Goal: Task Accomplishment & Management: Use online tool/utility

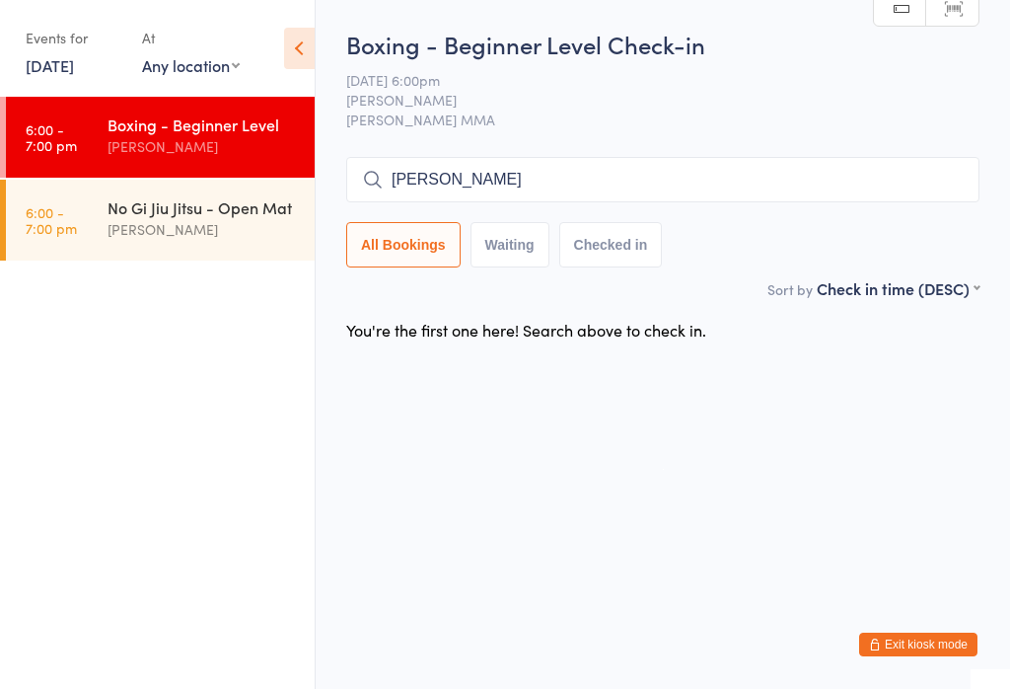
click at [678, 181] on input "[PERSON_NAME]" at bounding box center [662, 179] width 633 height 45
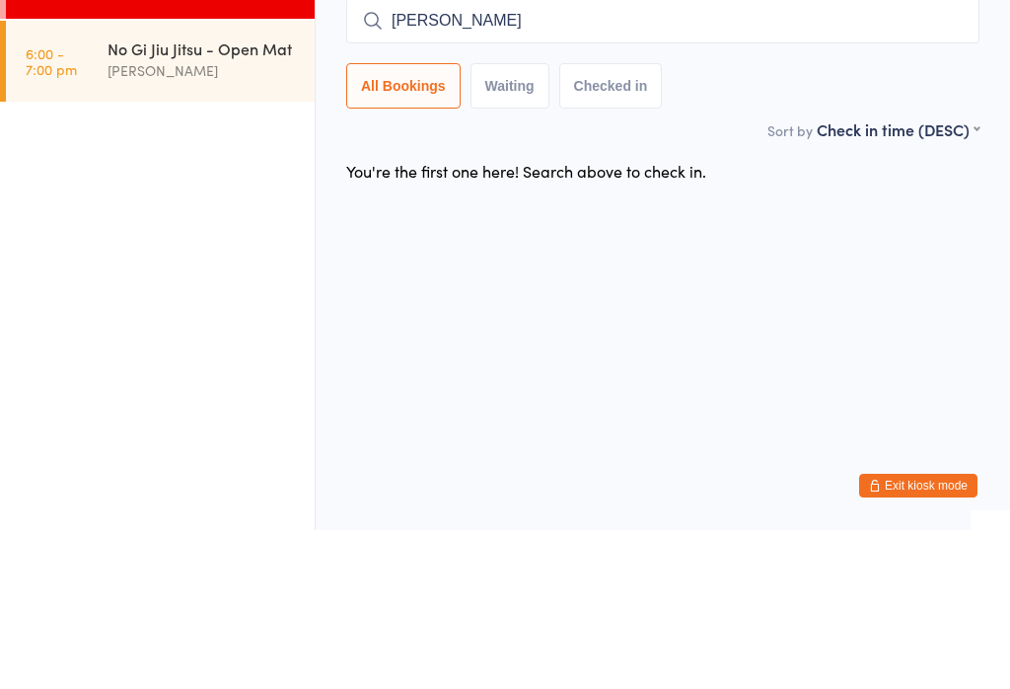
type input "[PERSON_NAME]"
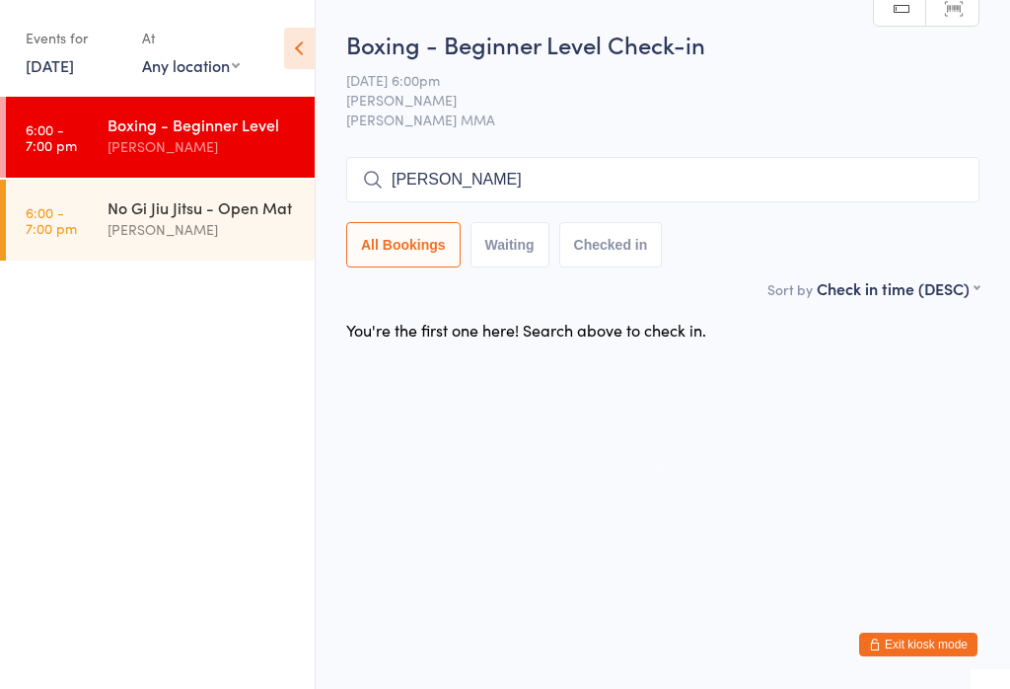
click at [512, 265] on button "Waiting" at bounding box center [510, 244] width 79 height 45
select select "0"
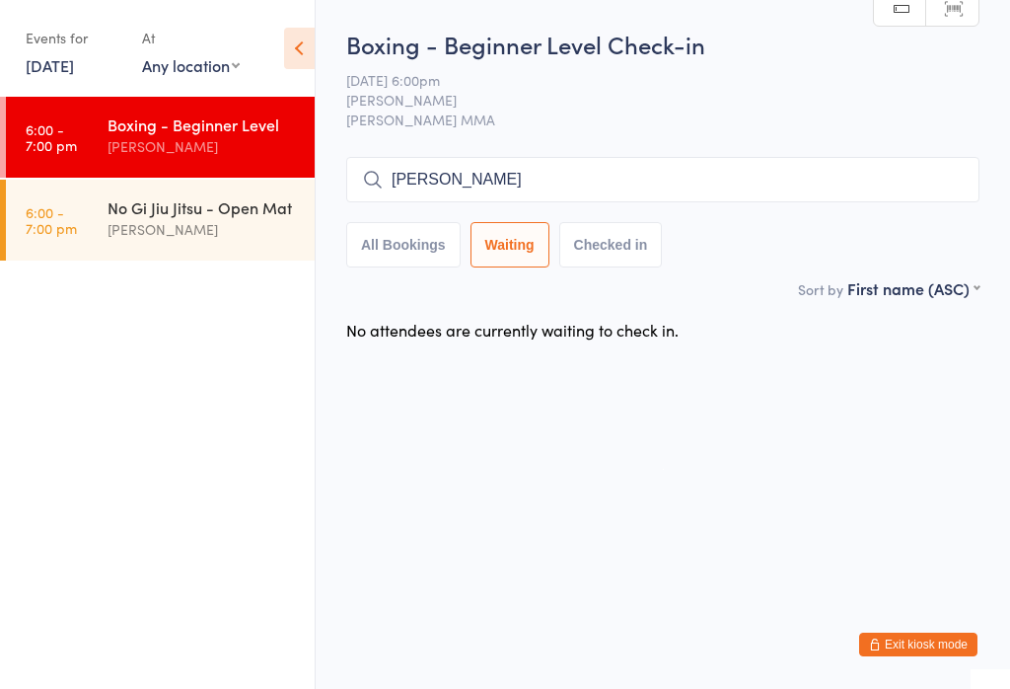
click at [398, 267] on button "All Bookings" at bounding box center [403, 244] width 114 height 45
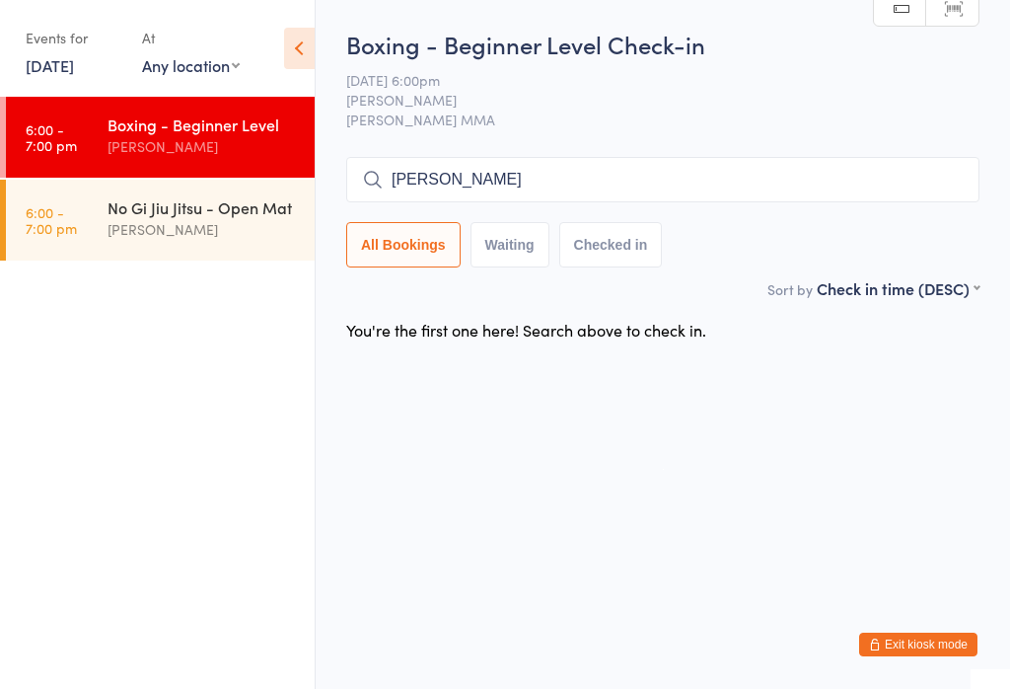
click at [915, 202] on input "[PERSON_NAME]" at bounding box center [662, 179] width 633 height 45
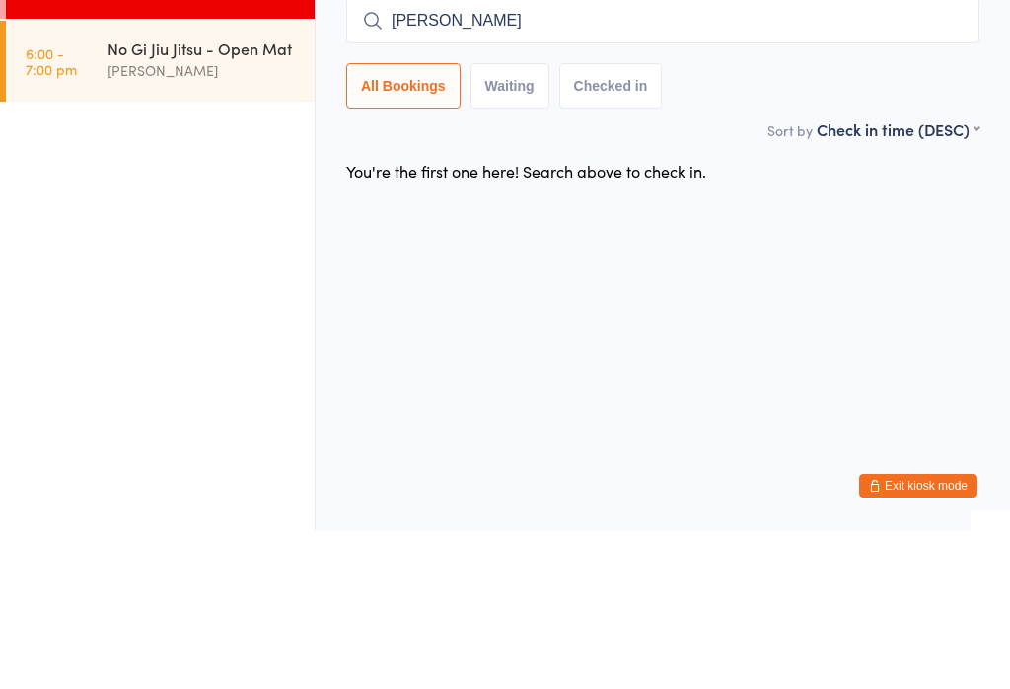
click at [494, 157] on input "[PERSON_NAME]" at bounding box center [662, 179] width 633 height 45
type input "M"
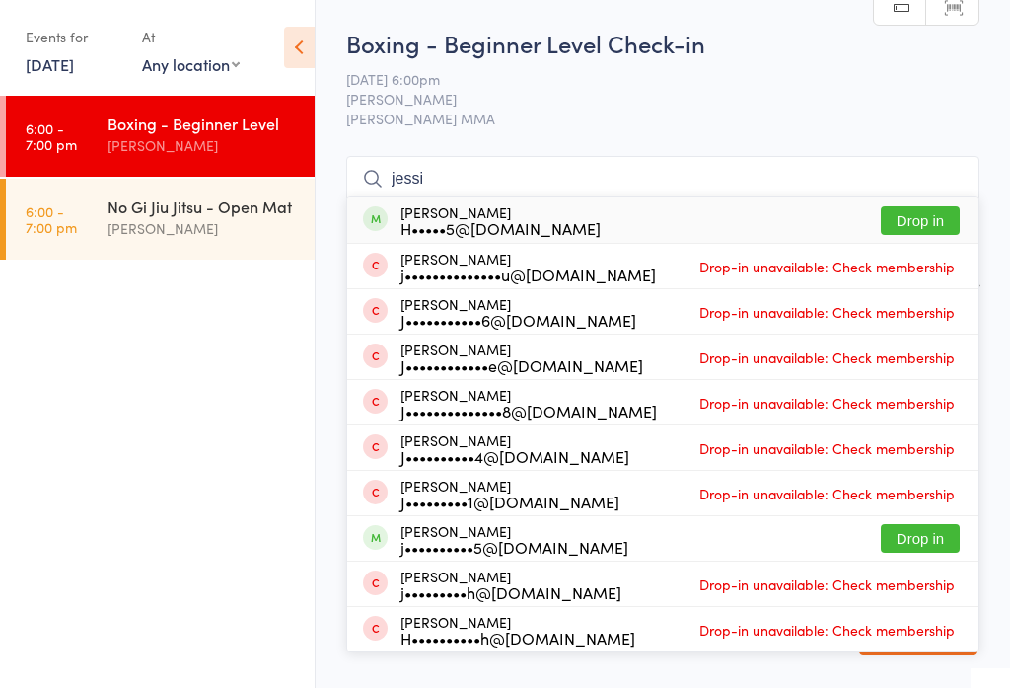
type input "jessi"
click at [934, 207] on button "Drop in" at bounding box center [920, 221] width 79 height 29
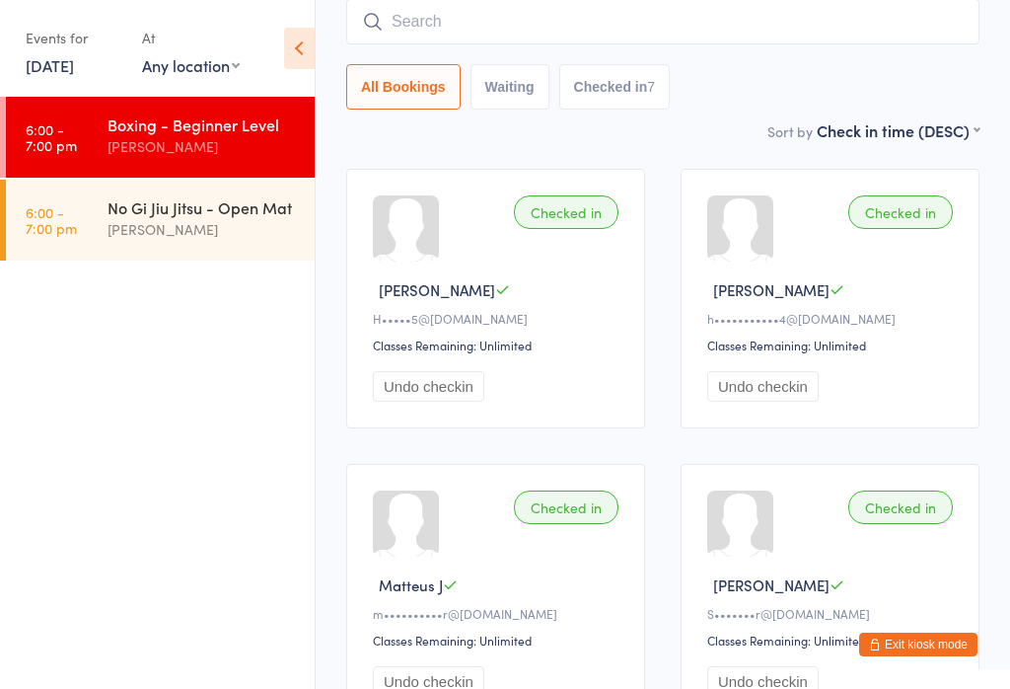
click at [760, 44] on input "search" at bounding box center [662, 21] width 633 height 45
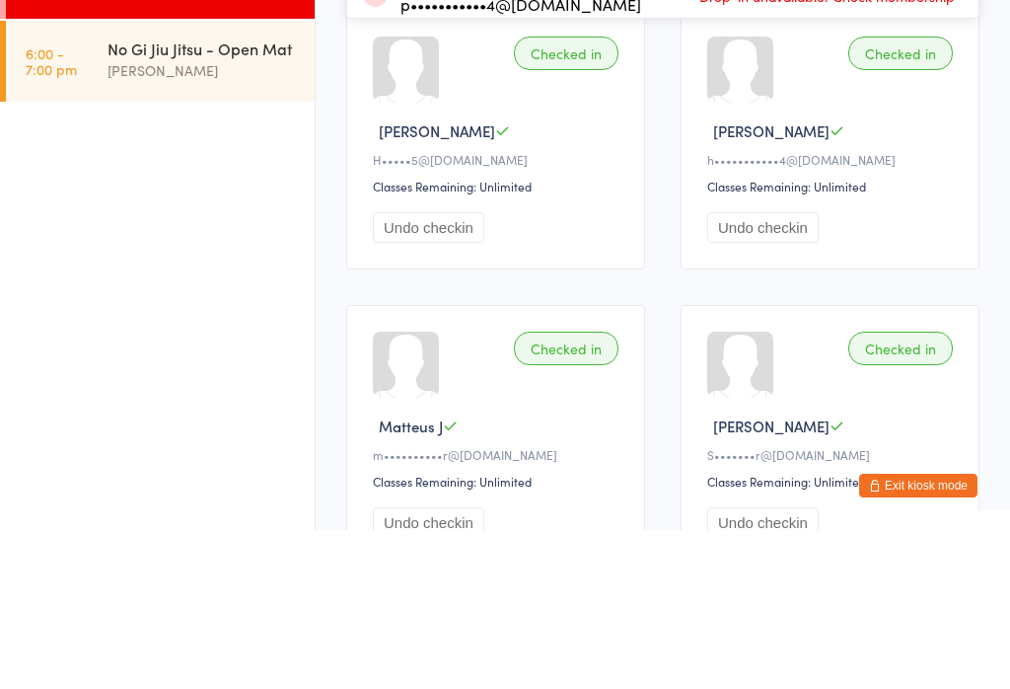
type input "[PERSON_NAME]"
click at [940, 50] on button "Drop in" at bounding box center [920, 63] width 79 height 29
